Goal: Transaction & Acquisition: Purchase product/service

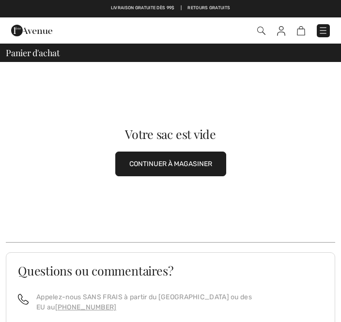
click at [253, 32] on span at bounding box center [240, 30] width 180 height 13
click at [257, 30] on img at bounding box center [261, 31] width 8 height 8
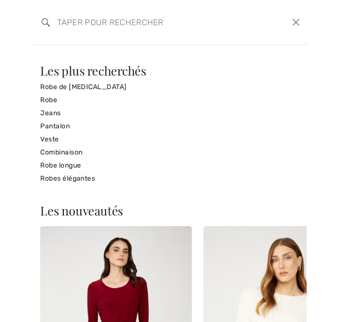
click at [68, 20] on input "search" at bounding box center [142, 22] width 185 height 29
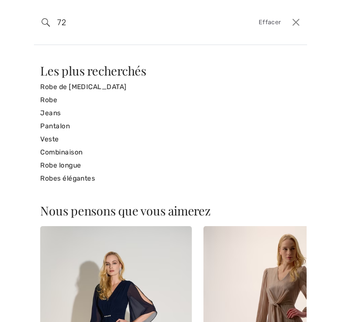
type input "7"
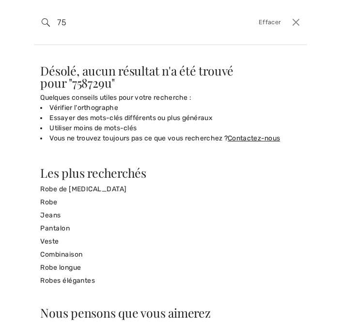
type input "7"
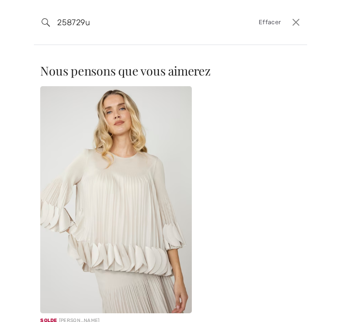
type input "258729u"
click at [23, 85] on div "Nous pensons que vous aimerez Nouveau FRANK LYMAN Robe Longueur Genou modèle 25…" at bounding box center [170, 183] width 341 height 277
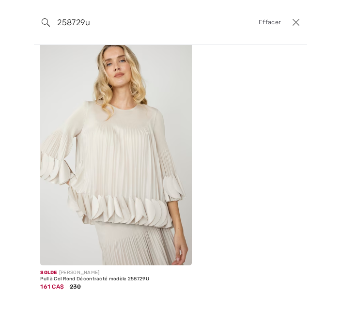
scroll to position [174, 0]
click at [104, 205] on img at bounding box center [115, 151] width 151 height 227
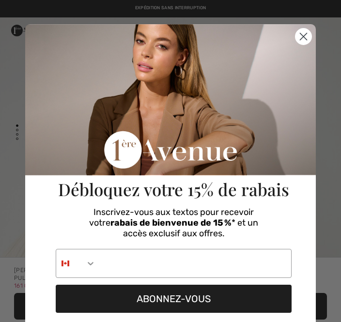
checkbox input "true"
click at [301, 39] on icon "Close dialog" at bounding box center [303, 36] width 7 height 7
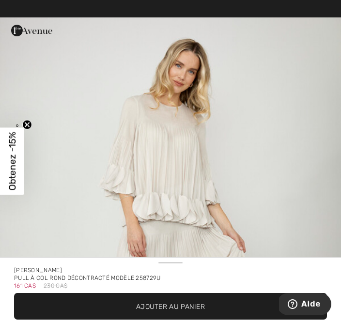
scroll to position [1564, 0]
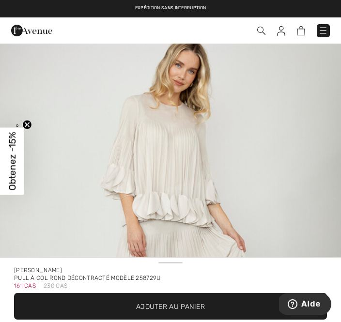
click at [50, 191] on img "4 / 4" at bounding box center [170, 242] width 341 height 511
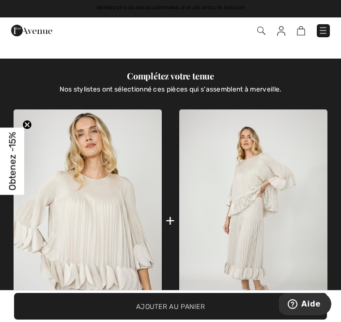
scroll to position [543, 0]
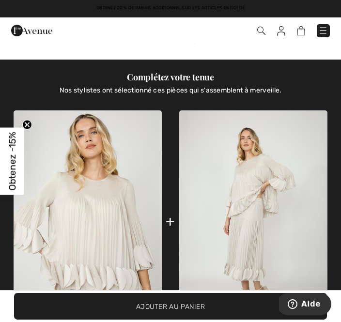
click at [102, 204] on img at bounding box center [88, 221] width 148 height 223
click at [180, 309] on span "Ajouter au panier" at bounding box center [170, 306] width 69 height 10
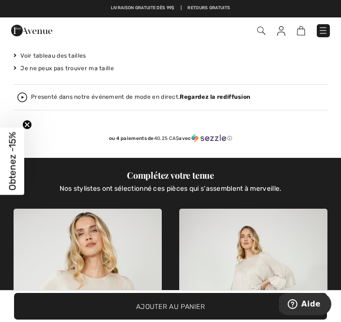
scroll to position [380, 0]
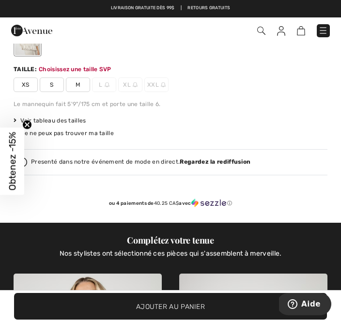
click at [75, 85] on span "M" at bounding box center [78, 84] width 24 height 15
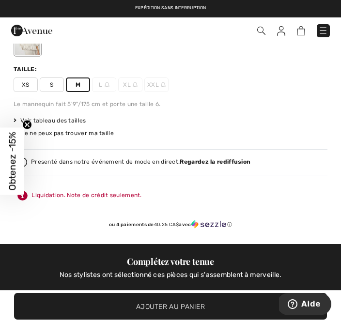
click at [176, 302] on span "Ajouter au panier" at bounding box center [170, 306] width 69 height 10
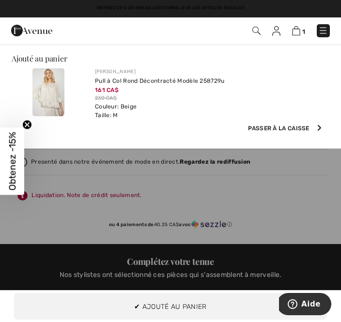
scroll to position [0, 0]
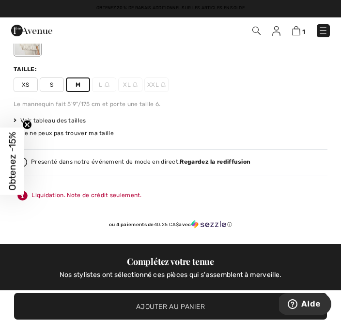
click at [292, 34] on img at bounding box center [296, 30] width 8 height 9
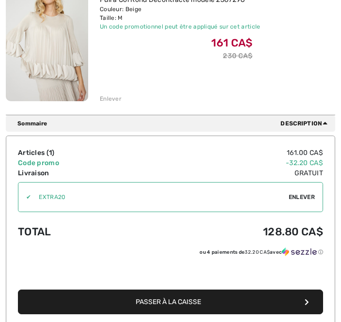
scroll to position [172, 0]
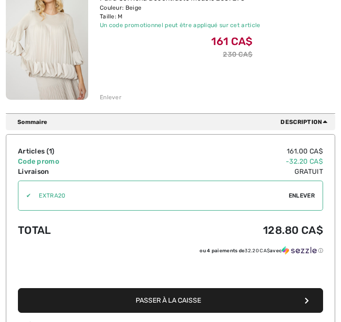
click at [165, 305] on button "Passer à la caisse" at bounding box center [170, 300] width 305 height 25
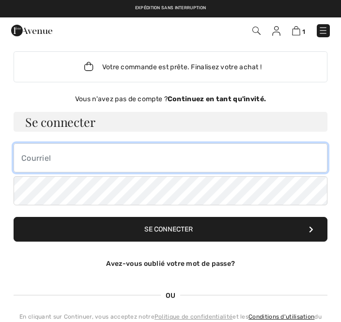
click at [30, 163] on input "email" at bounding box center [171, 157] width 314 height 29
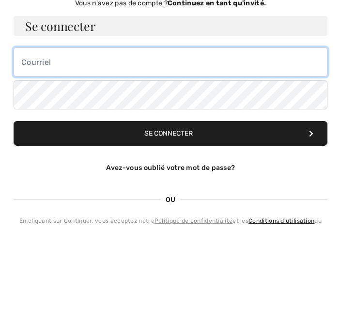
type input "cachou7780@gmail.com"
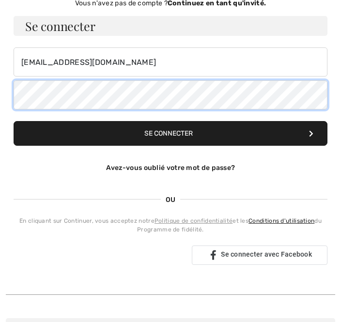
scroll to position [95, 0]
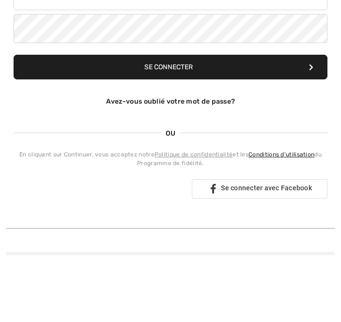
click at [162, 121] on button "Se connecter" at bounding box center [171, 133] width 314 height 25
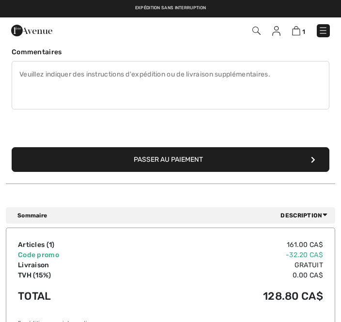
scroll to position [260, 0]
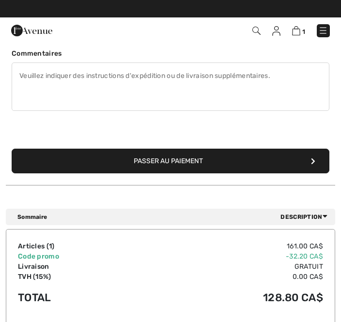
click at [310, 161] on button "Passer au paiement" at bounding box center [170, 161] width 317 height 25
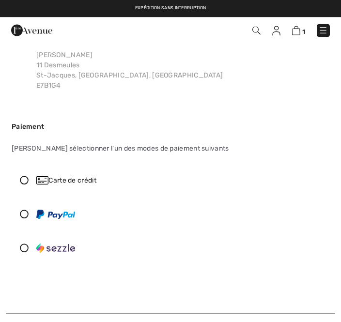
scroll to position [60, 0]
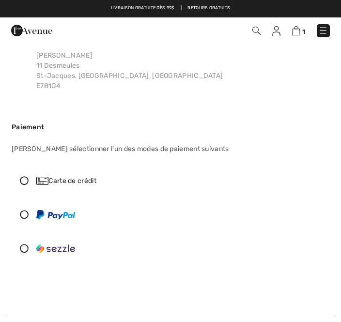
click at [23, 182] on icon at bounding box center [24, 180] width 24 height 9
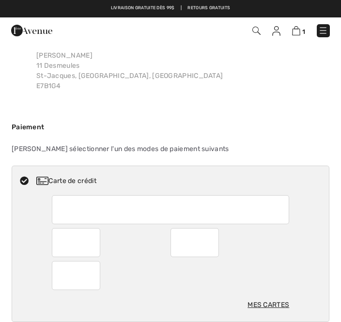
click at [266, 307] on div "Mes cartes" at bounding box center [268, 305] width 42 height 18
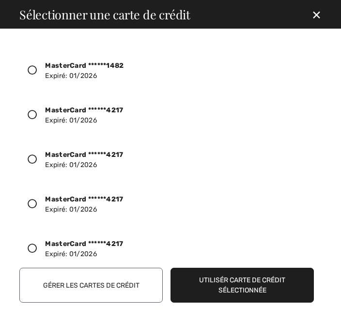
click at [311, 13] on div "✕" at bounding box center [316, 14] width 26 height 20
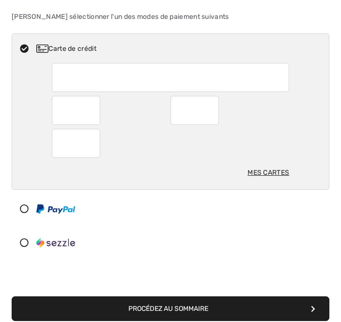
scroll to position [192, 0]
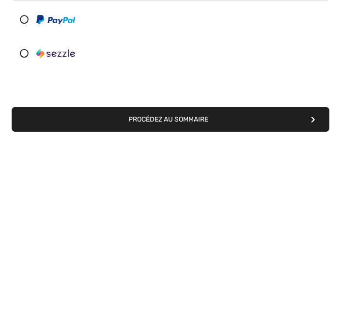
click at [166, 297] on button "Procédez au sommaire" at bounding box center [170, 309] width 317 height 25
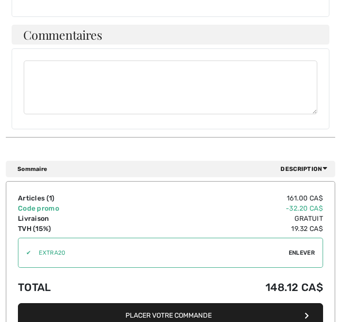
scroll to position [583, 0]
click at [189, 313] on button "Placer votre commande" at bounding box center [170, 315] width 305 height 25
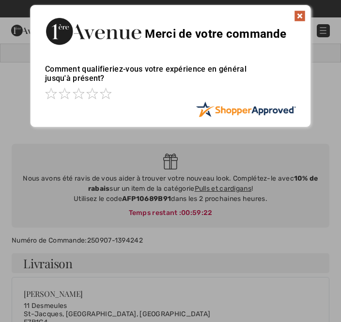
click at [300, 18] on img at bounding box center [300, 16] width 12 height 12
